Goal: Information Seeking & Learning: Learn about a topic

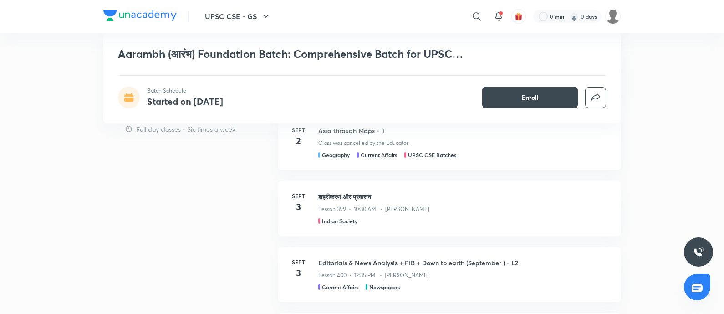
scroll to position [1082, 0]
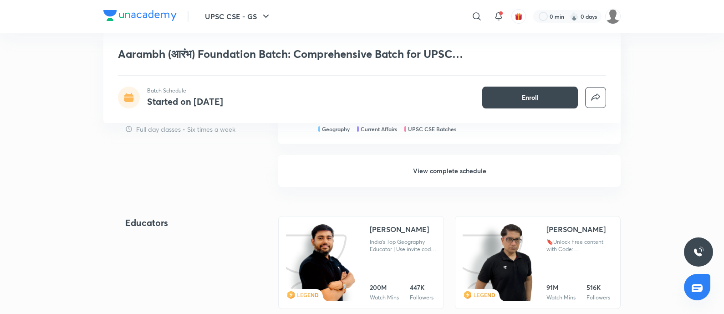
click at [452, 169] on h6 "View complete schedule" at bounding box center [449, 171] width 343 height 32
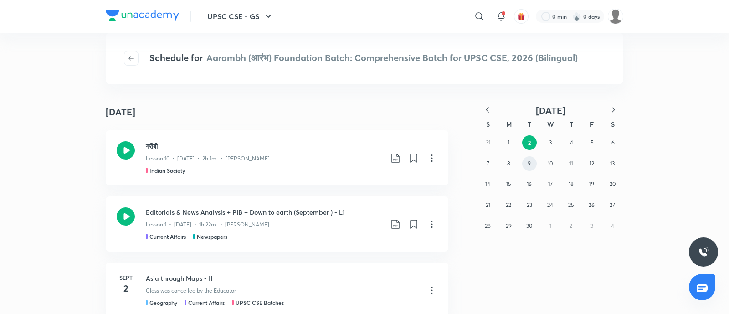
click at [534, 165] on button "9" at bounding box center [529, 163] width 15 height 15
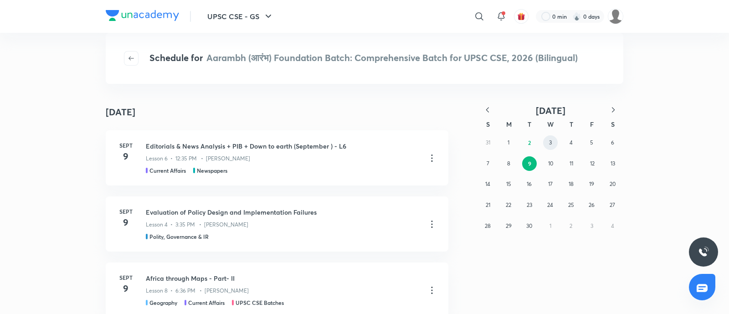
click at [547, 144] on button "3" at bounding box center [550, 142] width 15 height 15
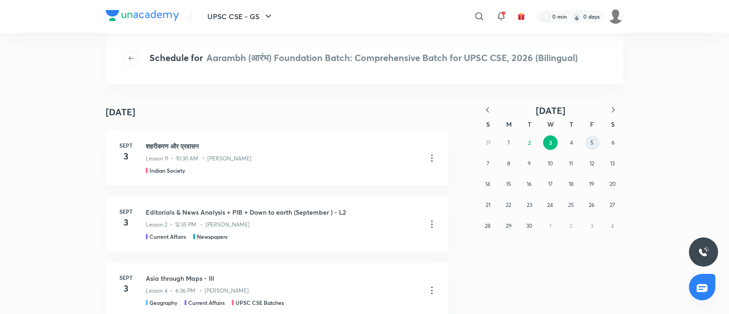
click at [588, 140] on button "5" at bounding box center [592, 142] width 15 height 15
click at [504, 165] on button "8" at bounding box center [508, 163] width 15 height 15
click at [547, 166] on button "10" at bounding box center [550, 163] width 15 height 15
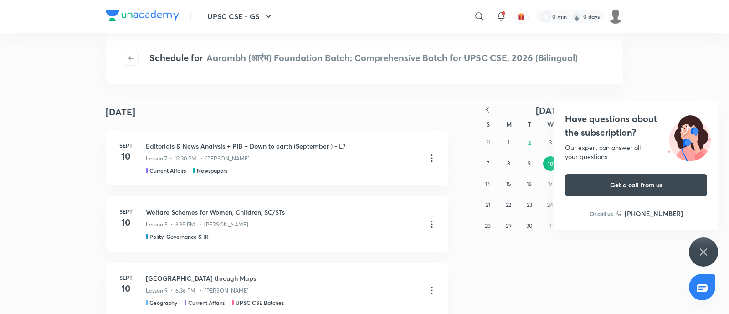
click at [604, 124] on h4 "Have questions about the subscription?" at bounding box center [636, 125] width 142 height 27
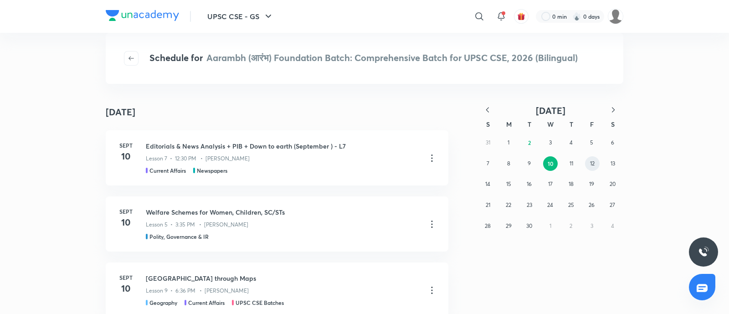
click at [586, 164] on button "12" at bounding box center [592, 163] width 15 height 15
click at [502, 185] on button "15" at bounding box center [508, 184] width 15 height 15
drag, startPoint x: 547, startPoint y: 185, endPoint x: 502, endPoint y: 204, distance: 48.4
click at [543, 186] on button "17" at bounding box center [550, 184] width 15 height 15
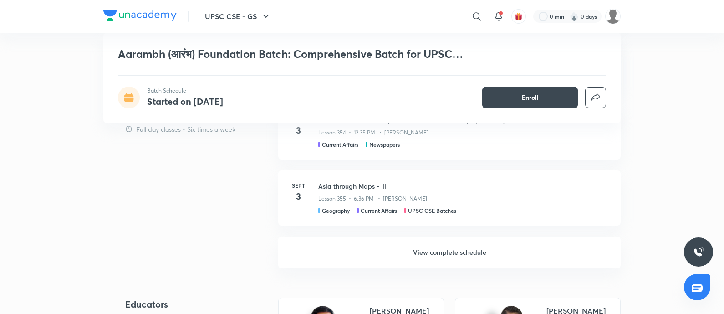
scroll to position [1139, 0]
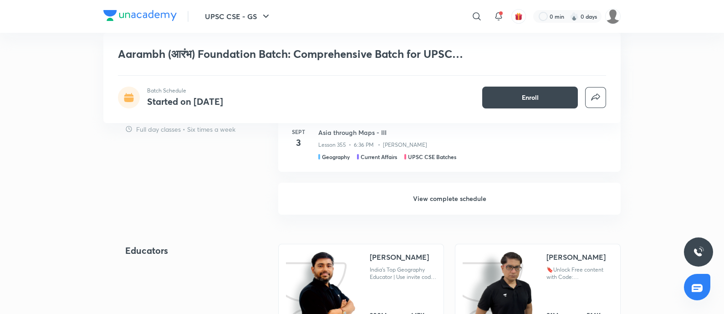
click at [442, 201] on h6 "View complete schedule" at bounding box center [449, 199] width 343 height 32
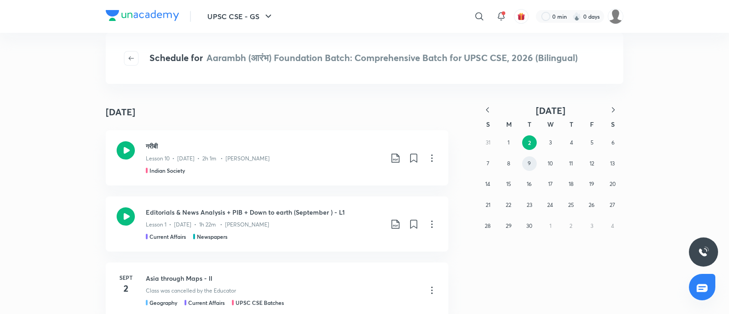
drag, startPoint x: 526, startPoint y: 159, endPoint x: 506, endPoint y: 172, distance: 24.1
click at [526, 160] on button "9" at bounding box center [529, 163] width 15 height 15
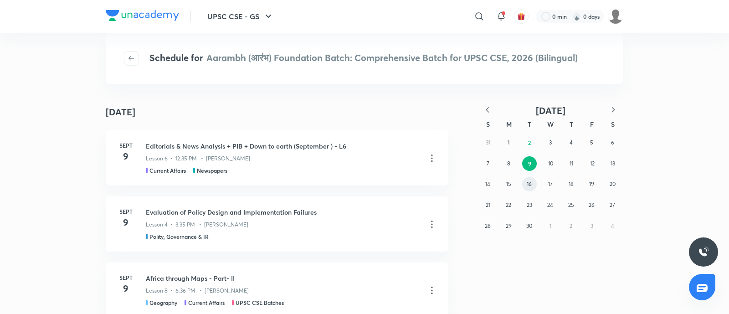
click at [531, 179] on button "16" at bounding box center [529, 184] width 15 height 15
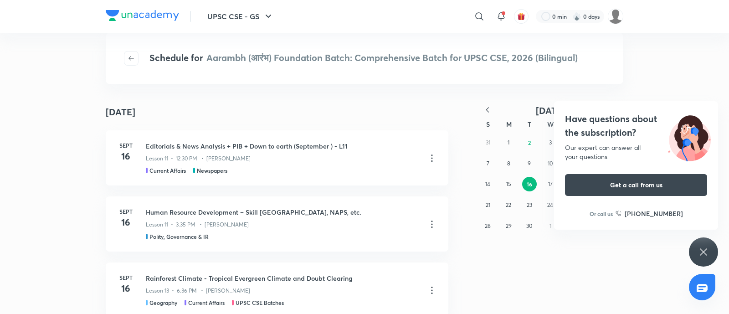
drag, startPoint x: 616, startPoint y: 116, endPoint x: 541, endPoint y: 146, distance: 81.2
click at [616, 116] on h4 "Have questions about the subscription?" at bounding box center [636, 125] width 142 height 27
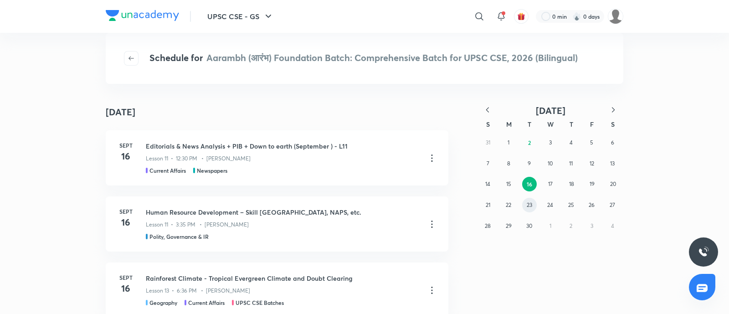
click at [536, 202] on button "23" at bounding box center [529, 205] width 15 height 15
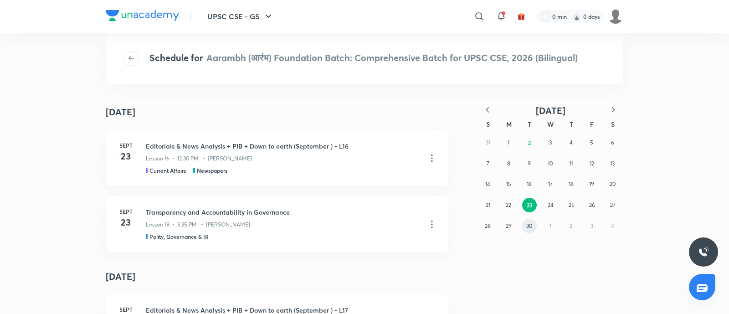
click at [532, 221] on button "30" at bounding box center [529, 226] width 15 height 15
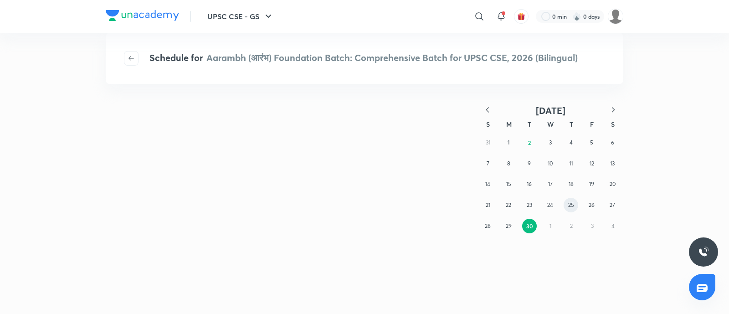
click at [573, 205] on abbr "25" at bounding box center [571, 204] width 6 height 7
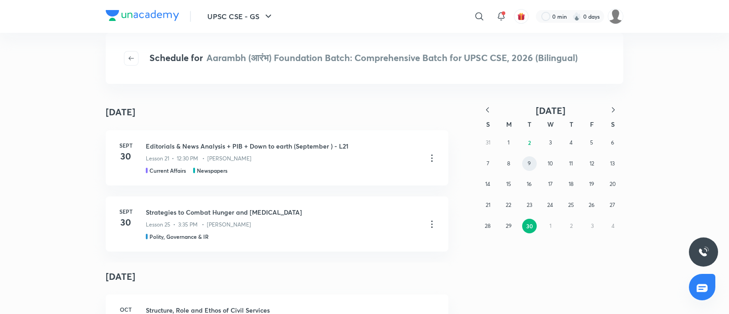
click at [527, 168] on button "9" at bounding box center [529, 163] width 15 height 15
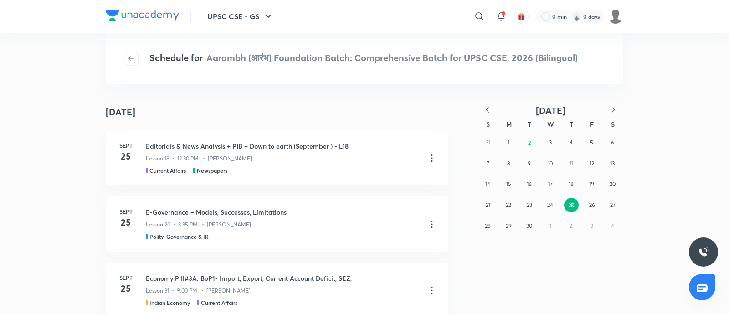
click at [533, 156] on div "31 1 2 3 4 5 6 7 8 9 10 11 12 13 14 15 16 17 18 19 20 21 22 23 24 25 26 27 28 2…" at bounding box center [551, 184] width 146 height 104
drag, startPoint x: 576, startPoint y: 164, endPoint x: 148, endPoint y: 196, distance: 429.5
click at [575, 164] on button "11" at bounding box center [571, 163] width 15 height 15
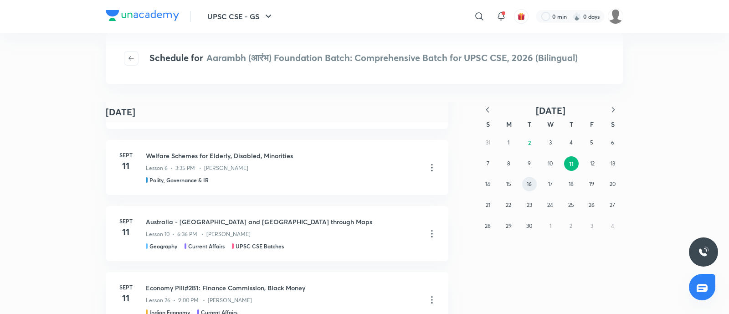
click at [526, 185] on button "16" at bounding box center [529, 184] width 15 height 15
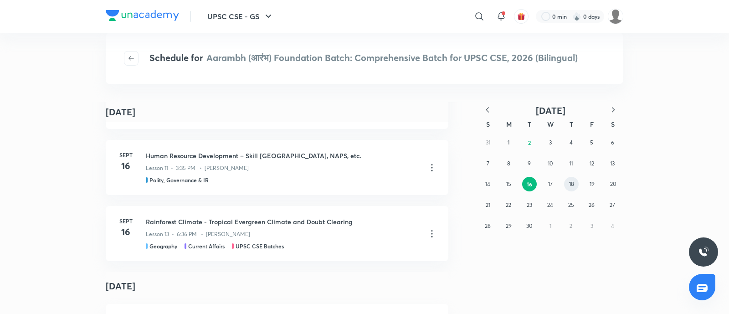
click at [573, 187] on abbr "18" at bounding box center [571, 183] width 5 height 7
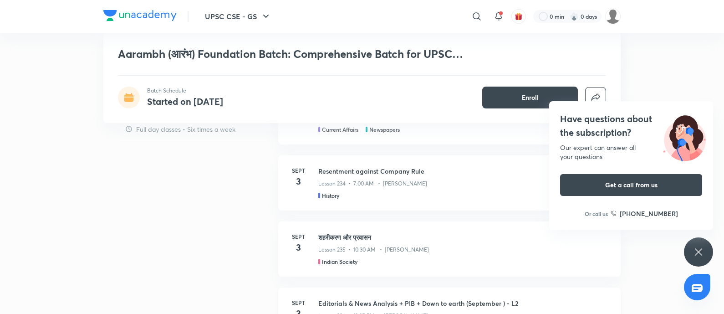
scroll to position [1139, 0]
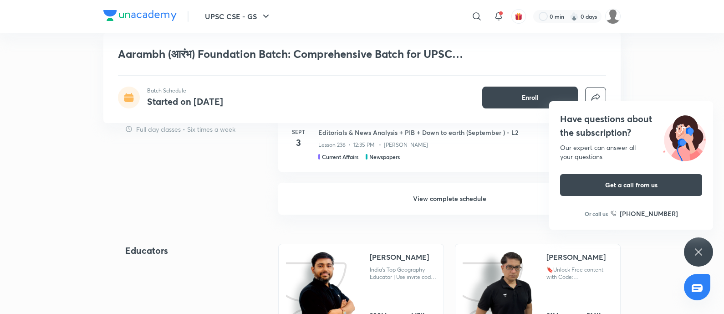
drag, startPoint x: 443, startPoint y: 199, endPoint x: 572, endPoint y: 157, distance: 136.2
click at [442, 198] on h6 "View complete schedule" at bounding box center [449, 199] width 343 height 32
click at [590, 117] on h4 "Have questions about the subscription?" at bounding box center [631, 125] width 142 height 27
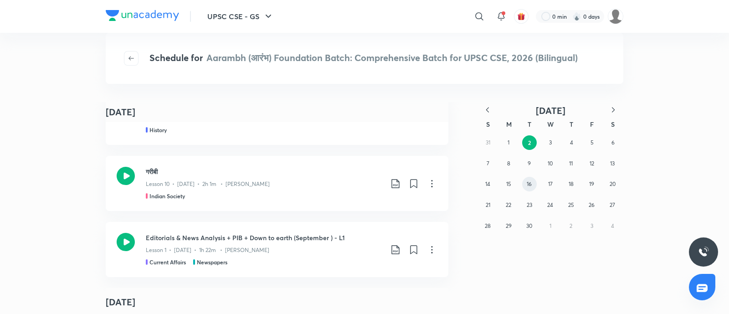
scroll to position [56, 0]
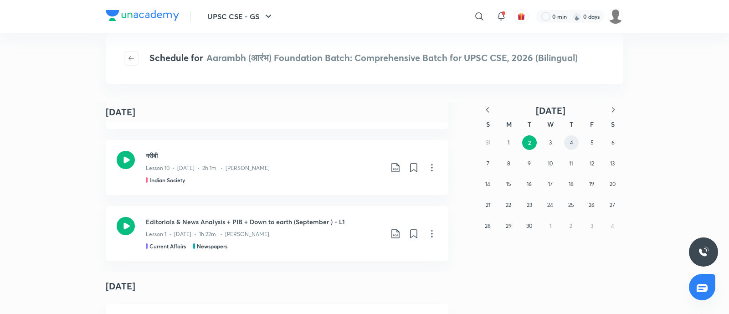
click at [579, 144] on div "31 1 2 3 4 5 6 7 8 9 10 11 12 13 14 15 16 17 18 19 20 21 22 23 24 25 26 27 28 2…" at bounding box center [551, 184] width 146 height 104
click at [575, 143] on button "4" at bounding box center [571, 142] width 15 height 15
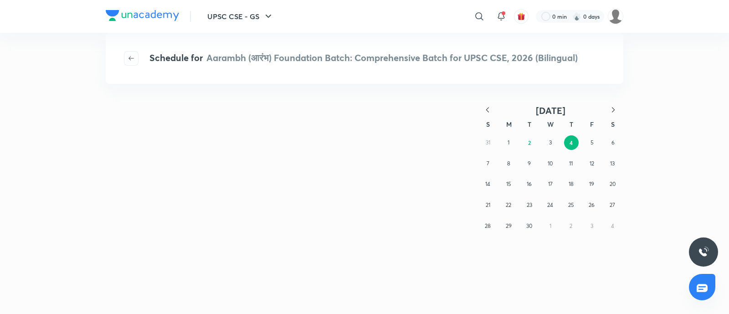
scroll to position [0, 0]
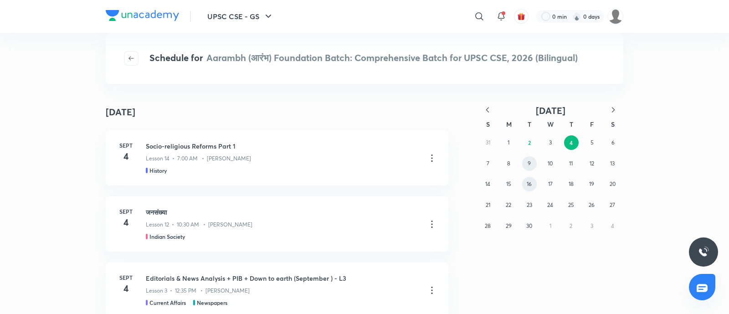
click at [529, 168] on button "9" at bounding box center [529, 163] width 15 height 15
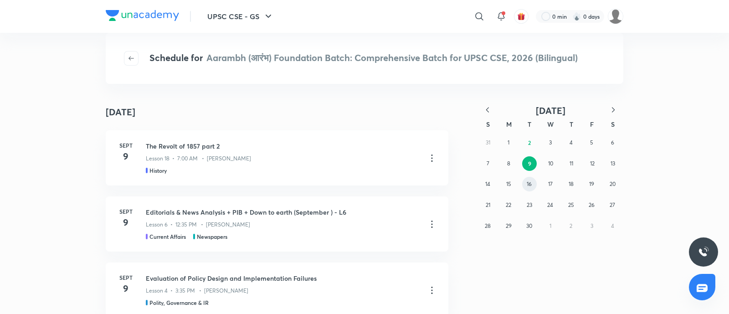
click at [528, 182] on abbr "16" at bounding box center [529, 183] width 5 height 7
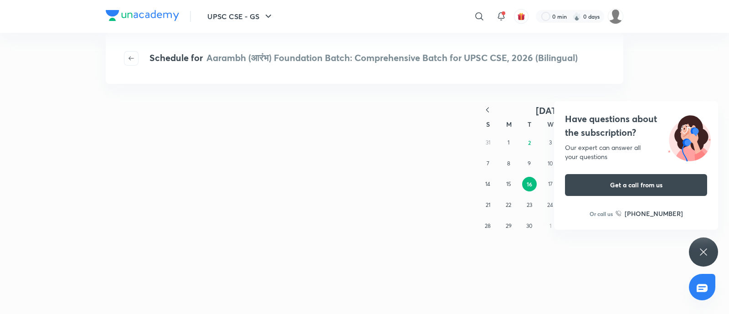
click at [619, 122] on h4 "Have questions about the subscription?" at bounding box center [636, 125] width 142 height 27
